Goal: Transaction & Acquisition: Purchase product/service

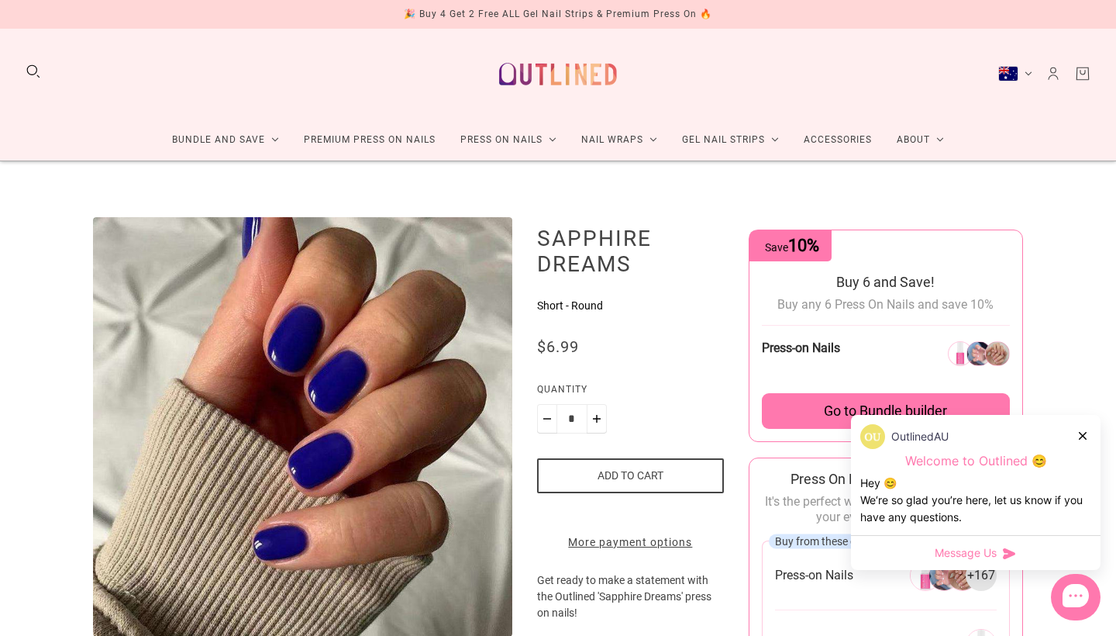
click at [1025, 71] on button "Australia (AUD $)" at bounding box center [1015, 74] width 34 height 16
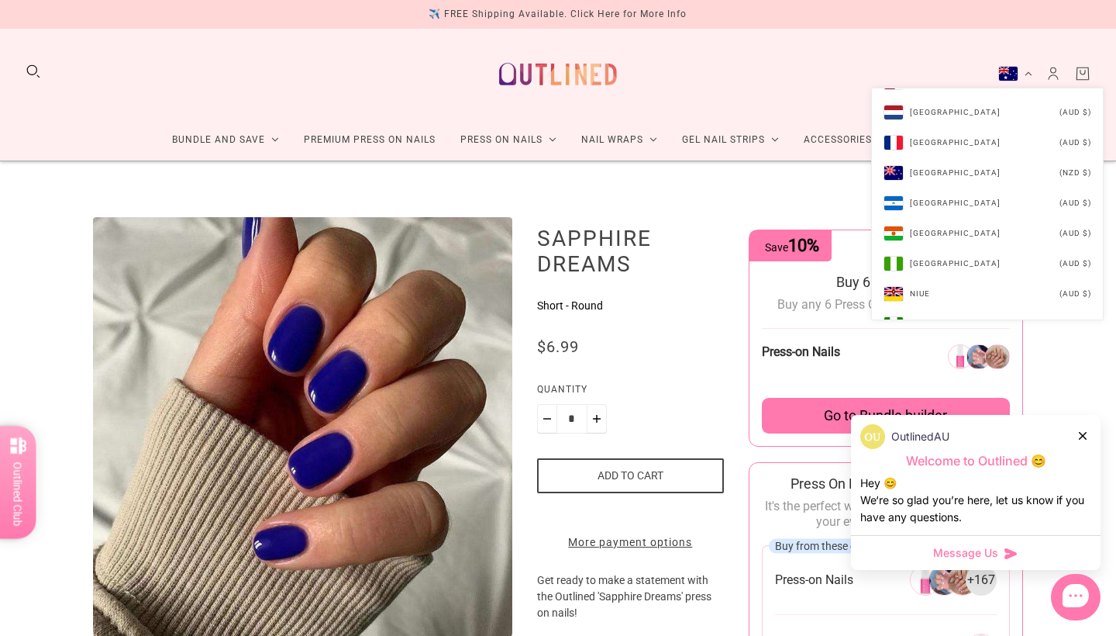
scroll to position [4472, 0]
click at [999, 181] on li "[GEOGRAPHIC_DATA] (NZD $)" at bounding box center [987, 172] width 231 height 30
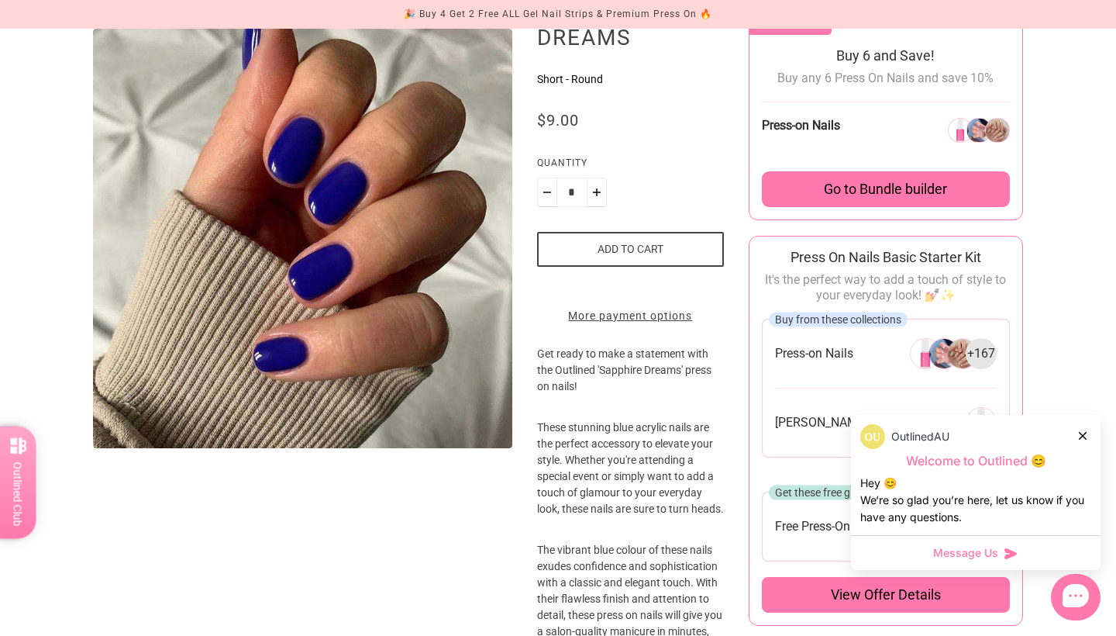
click at [1082, 434] on icon at bounding box center [1083, 436] width 8 height 8
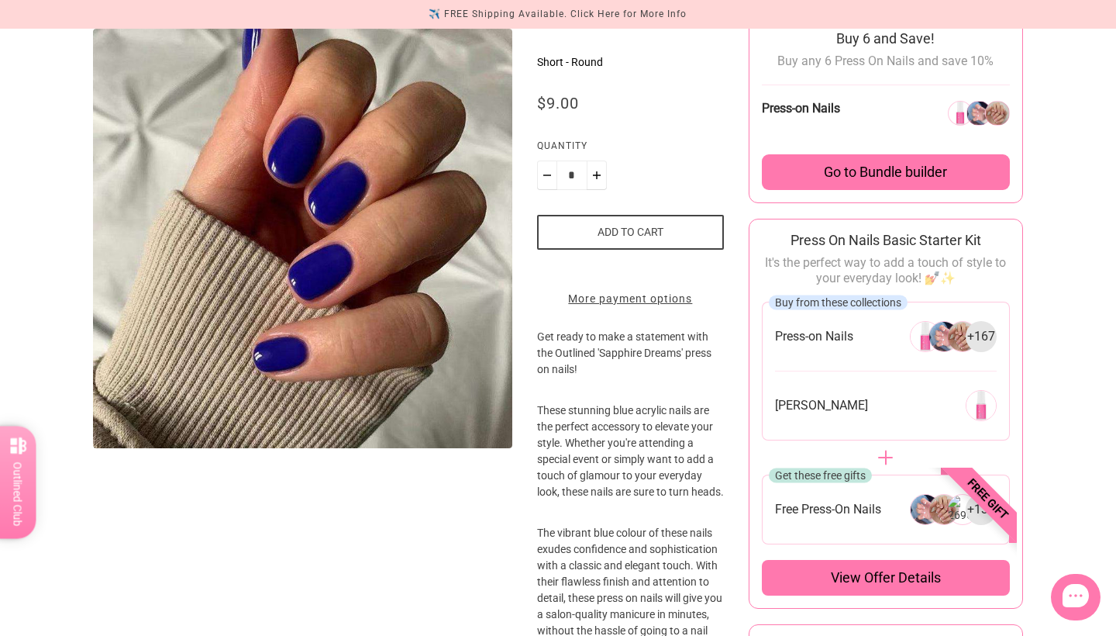
scroll to position [243, 0]
click at [872, 317] on div "Buy from these collections Press-on Nails + 167 Nail Glue" at bounding box center [886, 371] width 248 height 139
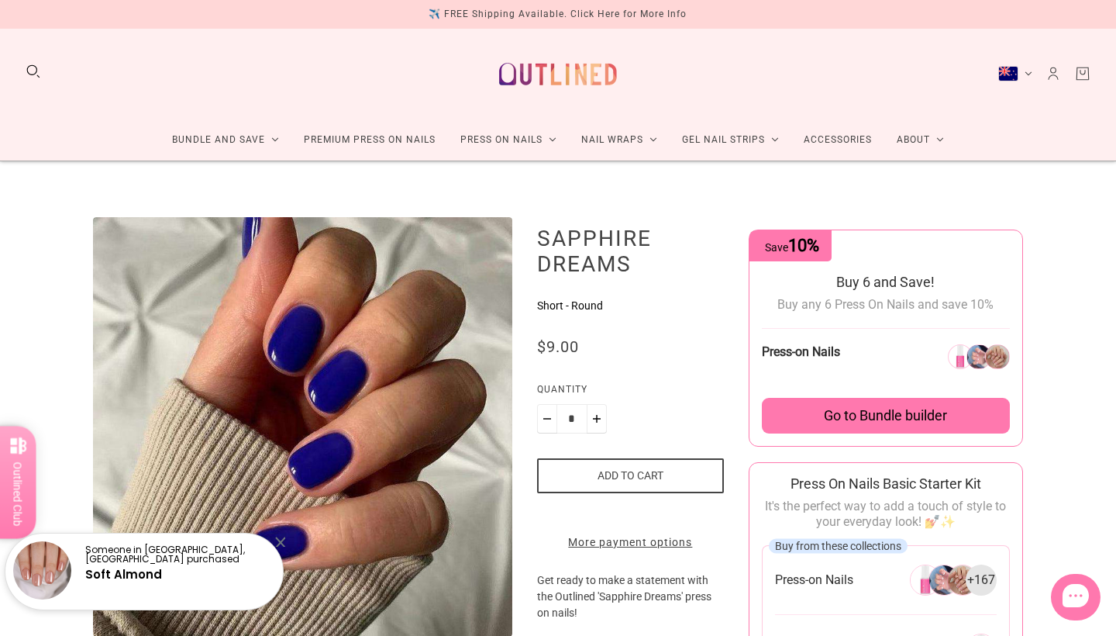
scroll to position [0, 0]
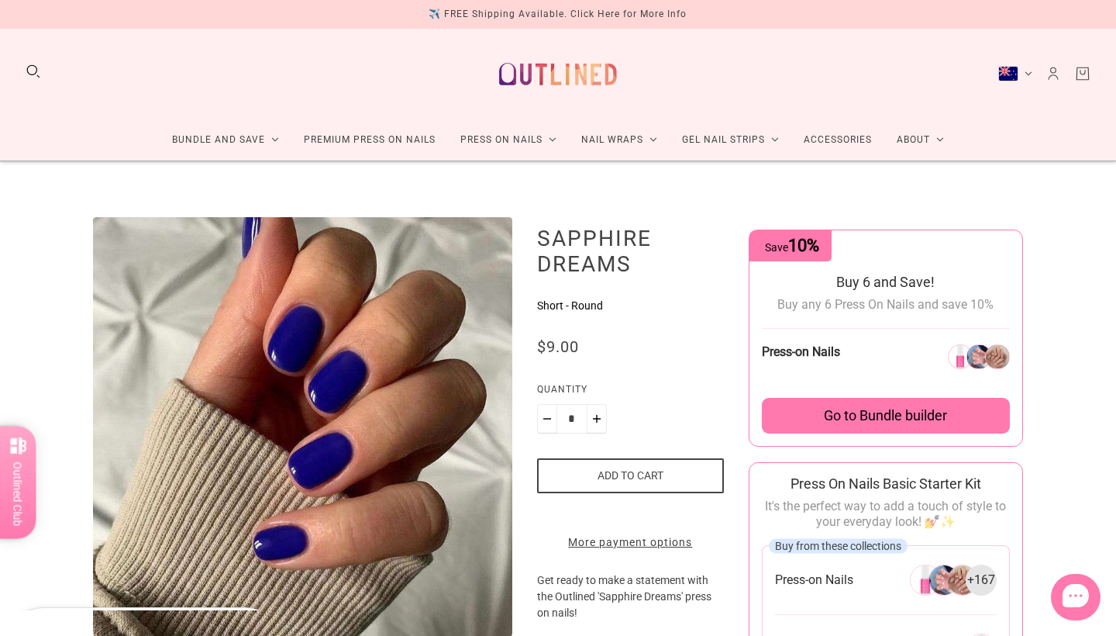
click at [621, 474] on button "Add to cart" at bounding box center [630, 475] width 187 height 35
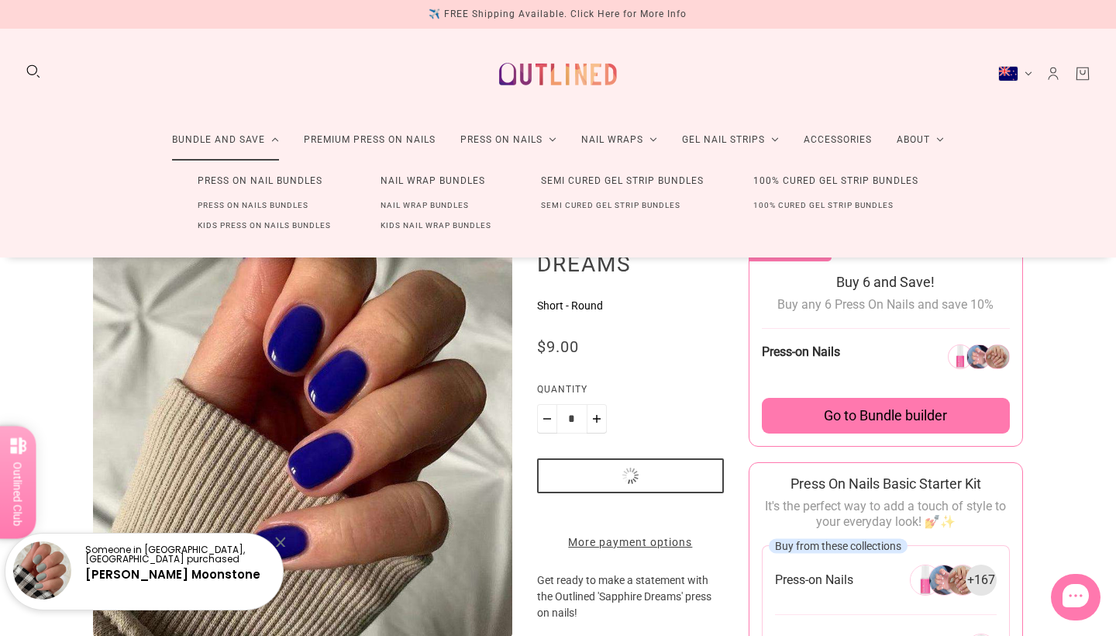
click at [250, 180] on link "Press On Nail Bundles" at bounding box center [260, 181] width 174 height 29
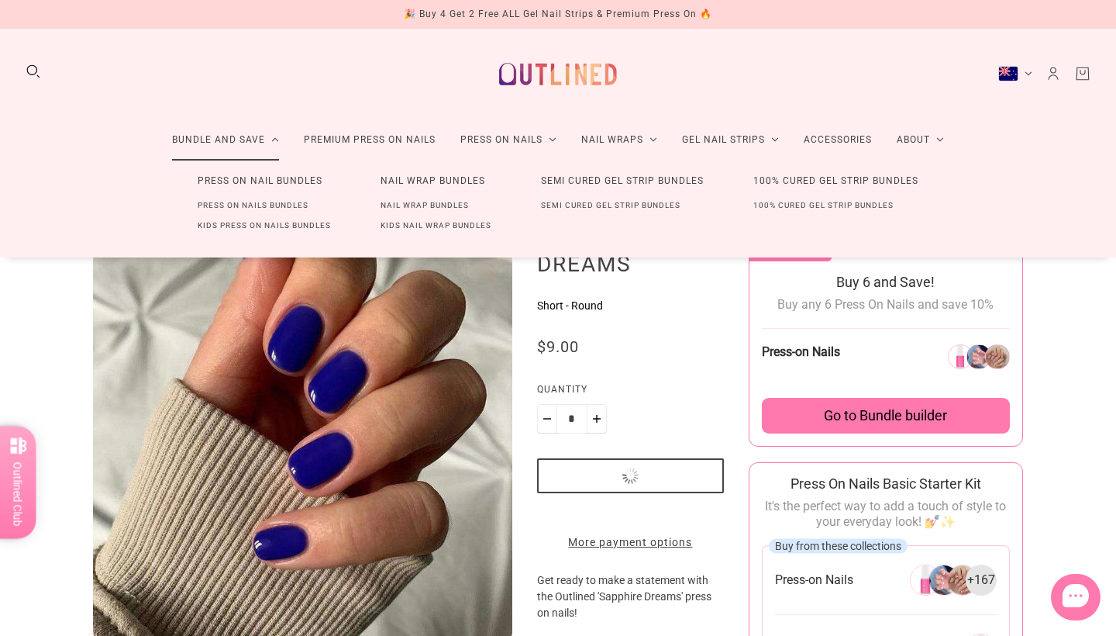
click at [257, 139] on link "Bundle and Save" at bounding box center [226, 139] width 132 height 41
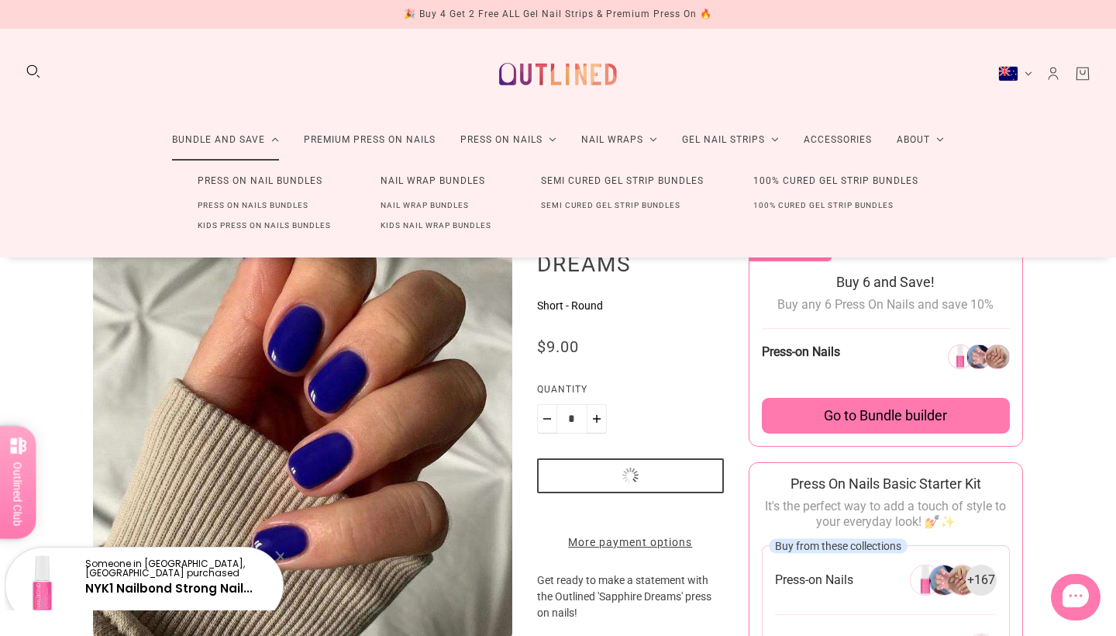
click at [255, 181] on link "Press On Nail Bundles" at bounding box center [260, 181] width 174 height 29
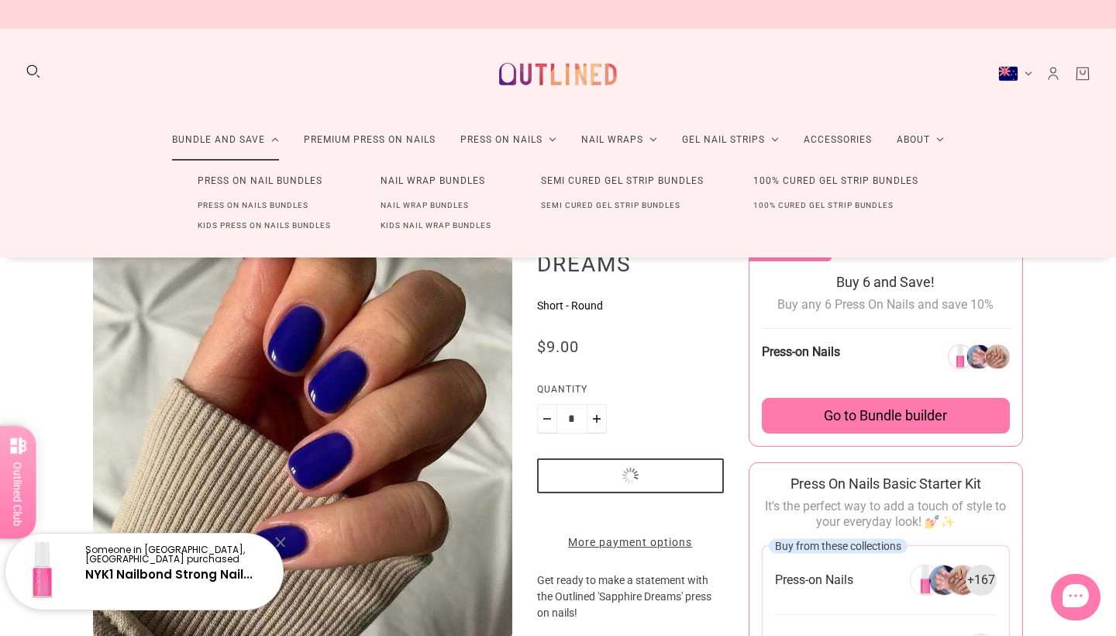
click at [255, 181] on link "Press On Nail Bundles" at bounding box center [260, 181] width 174 height 29
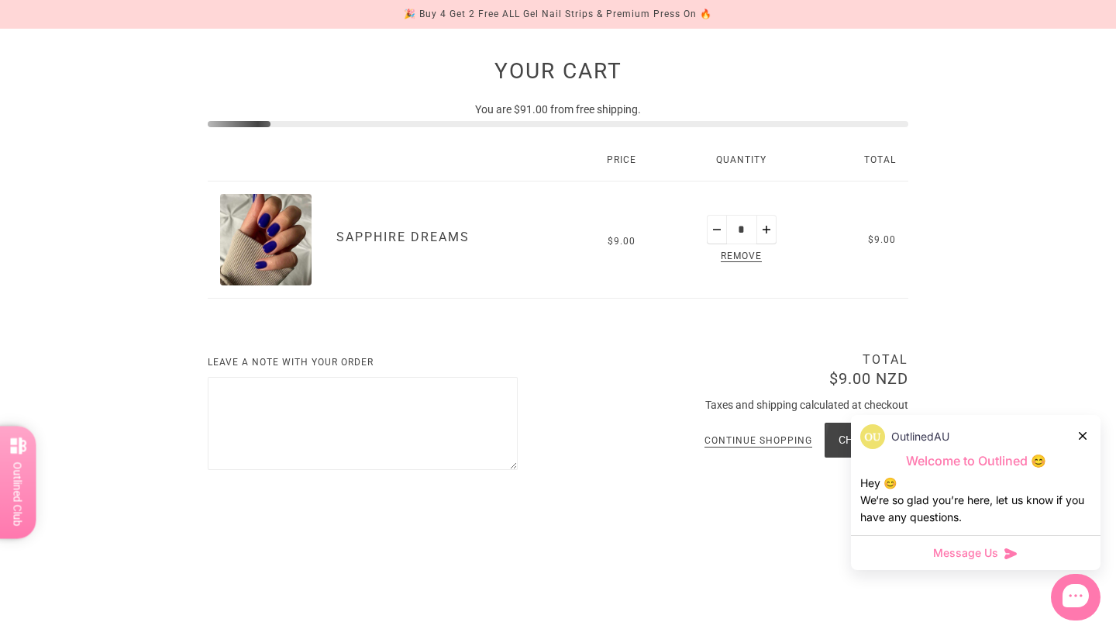
scroll to position [150, 0]
